Goal: Download file/media: Obtain a digital file from the website

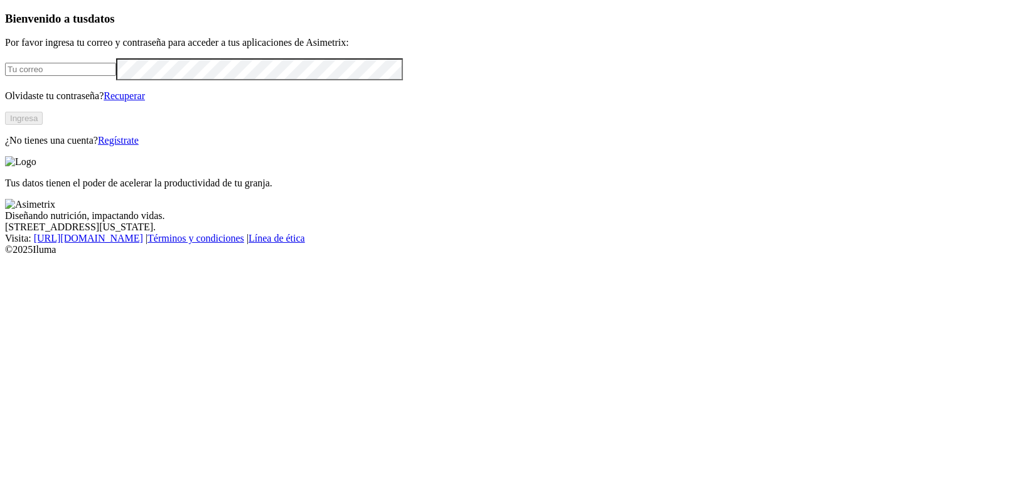
type input "[PERSON_NAME][EMAIL_ADDRESS][DOMAIN_NAME]"
click at [43, 125] on button "Ingresa" at bounding box center [24, 118] width 38 height 13
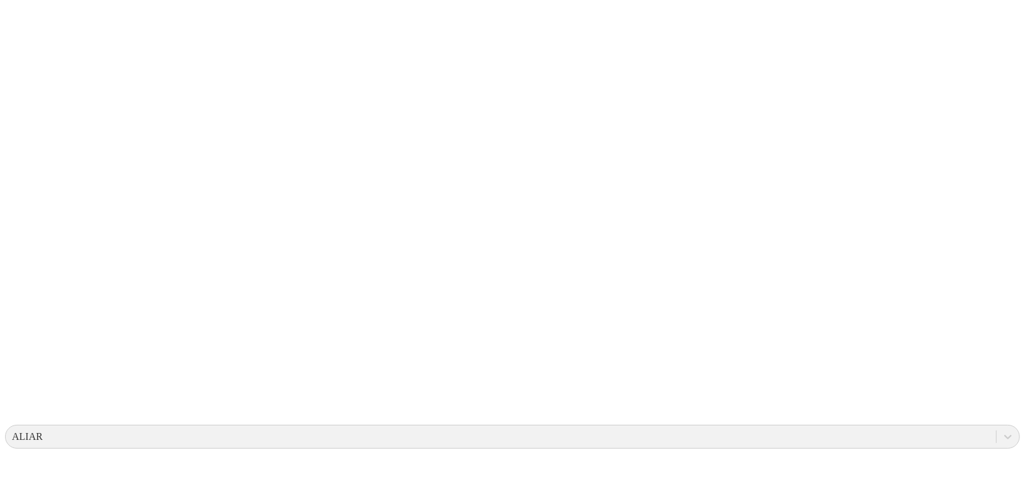
scroll to position [94, 0]
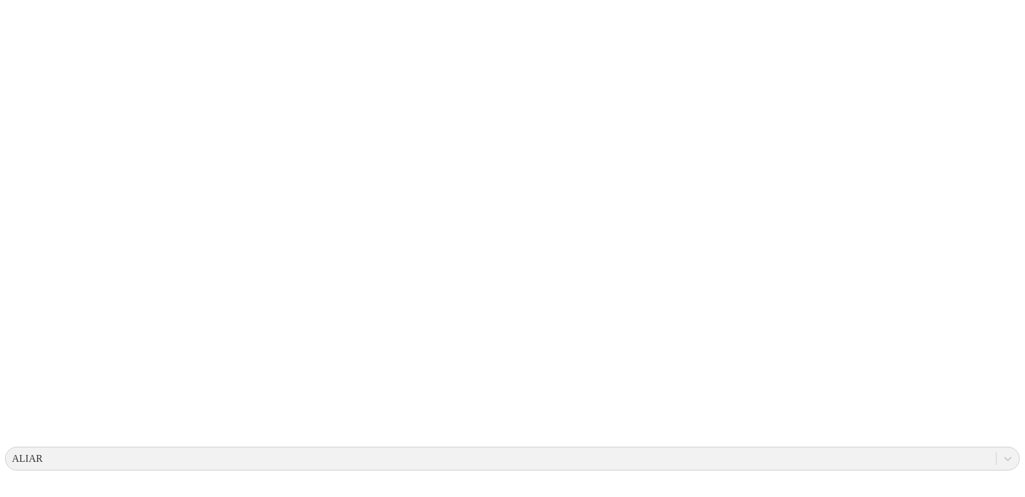
scroll to position [94, 0]
